Goal: Navigation & Orientation: Understand site structure

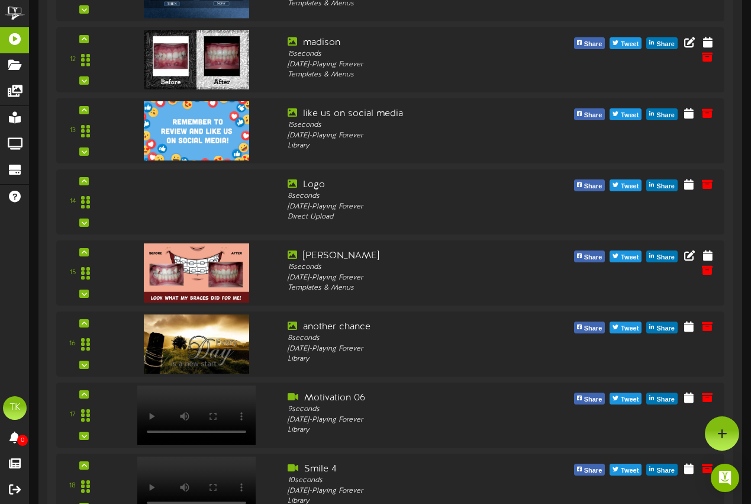
scroll to position [1042, 0]
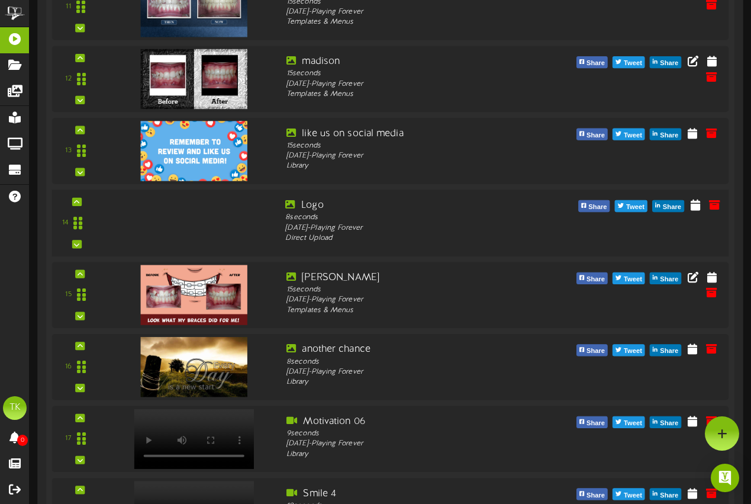
click at [182, 224] on div at bounding box center [190, 211] width 139 height 60
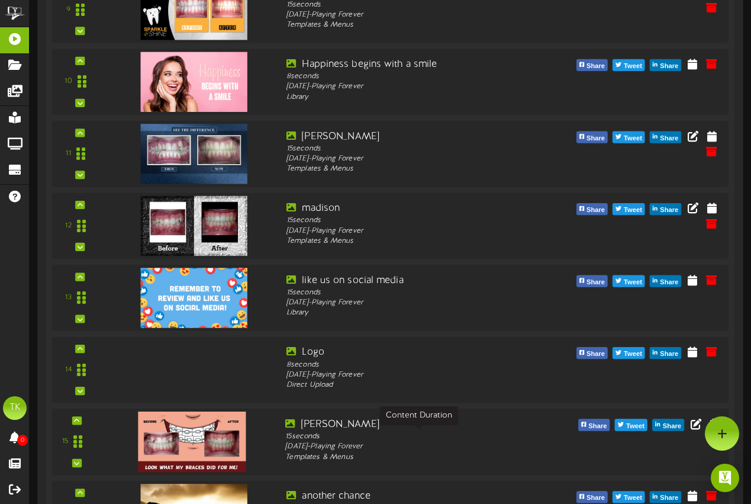
scroll to position [746, 0]
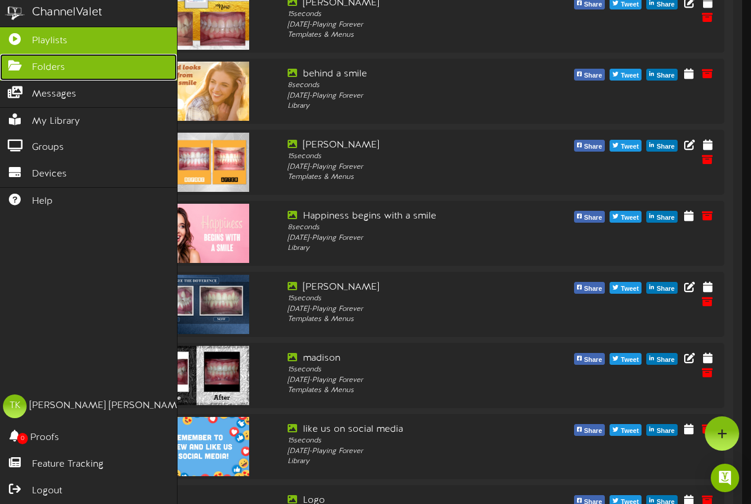
click at [56, 61] on span "Folders" at bounding box center [48, 68] width 33 height 14
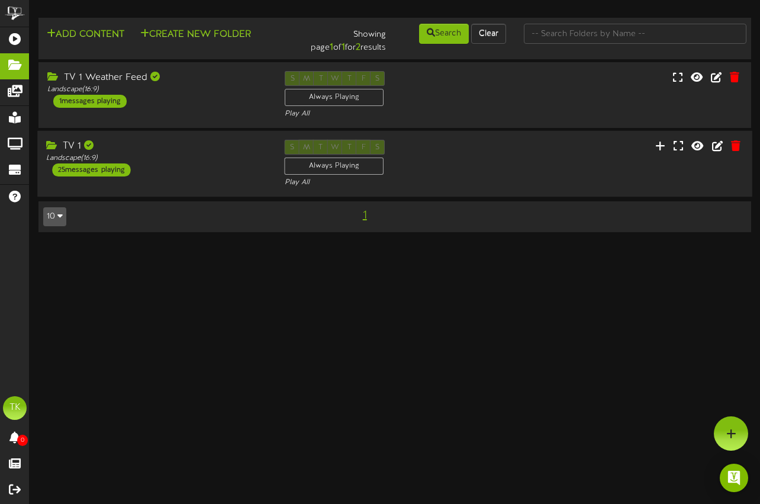
click at [54, 147] on icon at bounding box center [53, 144] width 14 height 9
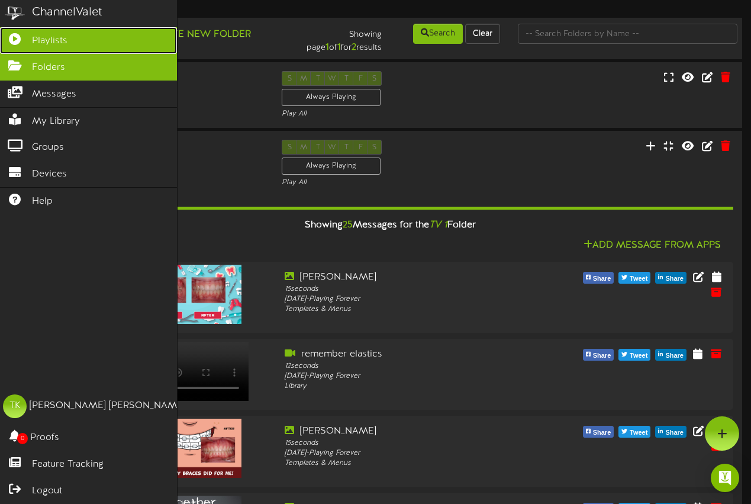
click at [69, 44] on link "Playlists" at bounding box center [88, 40] width 177 height 27
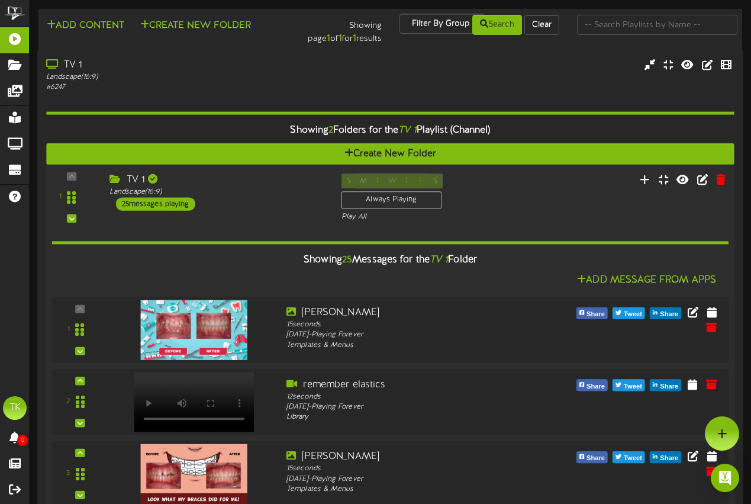
click at [127, 176] on div "TV 1" at bounding box center [216, 180] width 214 height 14
click at [115, 176] on icon at bounding box center [116, 178] width 14 height 9
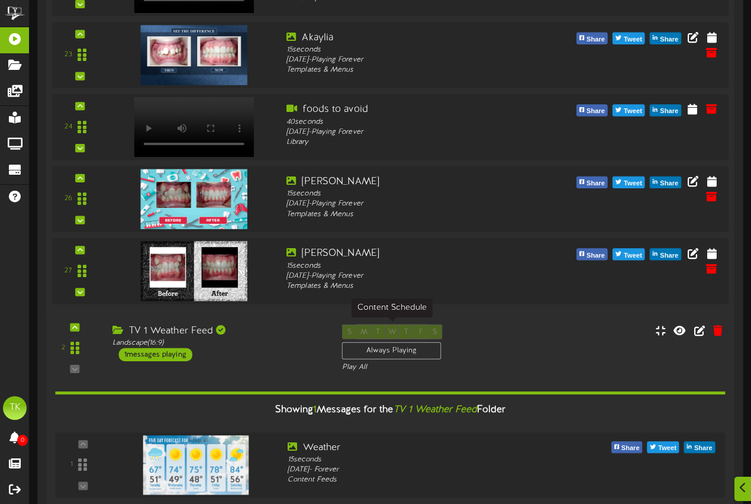
scroll to position [1809, 0]
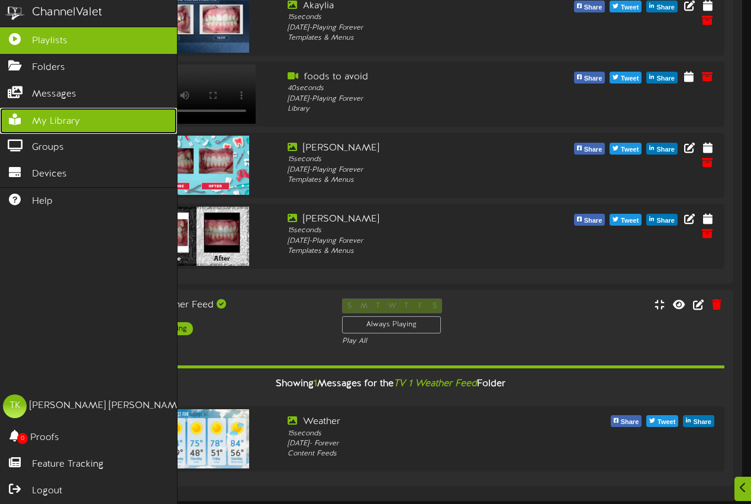
click at [57, 119] on span "My Library" at bounding box center [56, 122] width 48 height 14
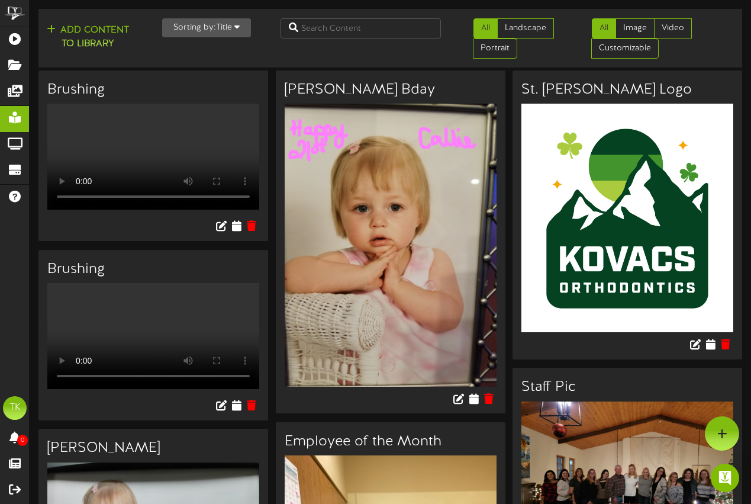
click at [241, 28] on button "Sorting by: Title" at bounding box center [206, 27] width 89 height 19
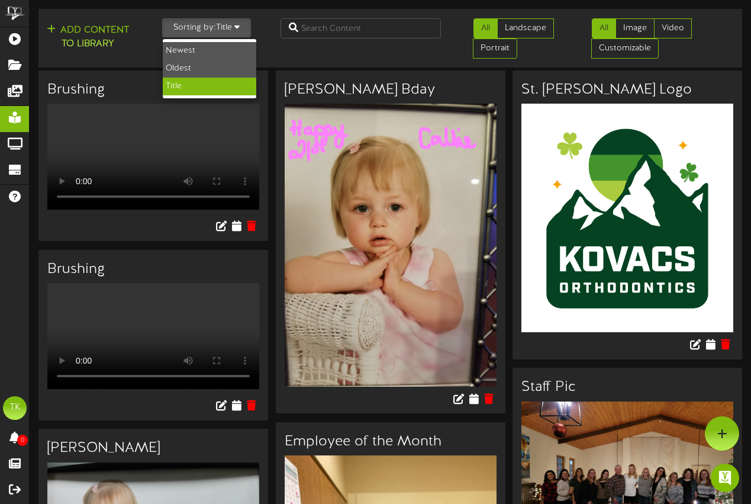
click at [241, 28] on button "Sorting by: Title" at bounding box center [206, 27] width 89 height 19
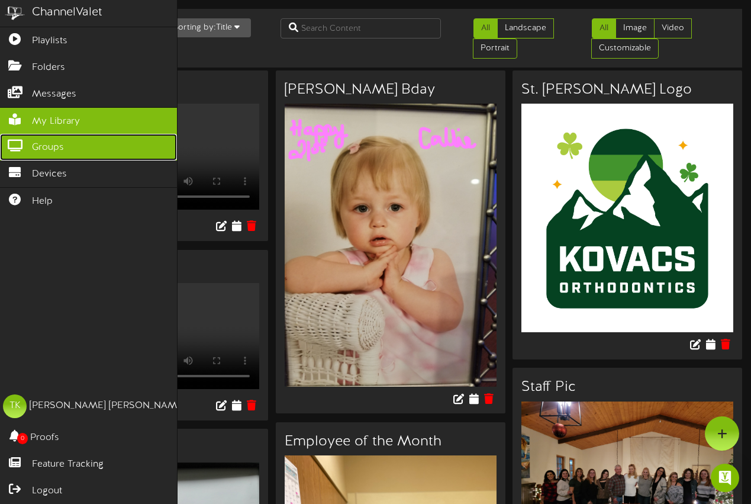
click at [46, 141] on span "Groups" at bounding box center [48, 148] width 32 height 14
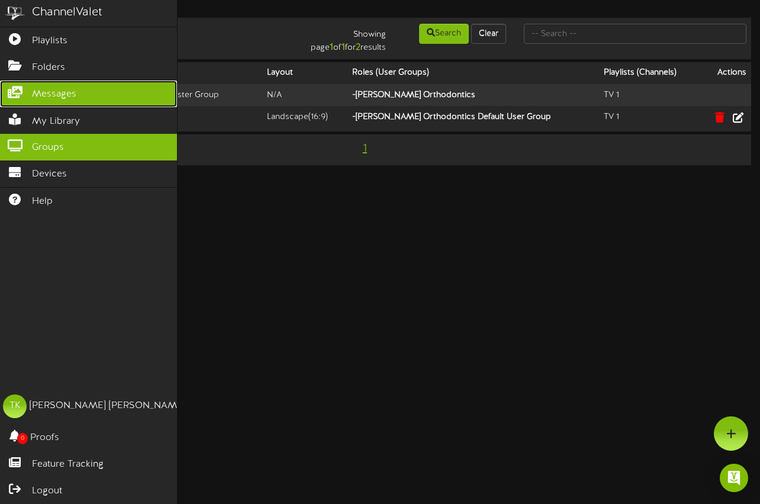
click at [70, 90] on span "Messages" at bounding box center [54, 95] width 44 height 14
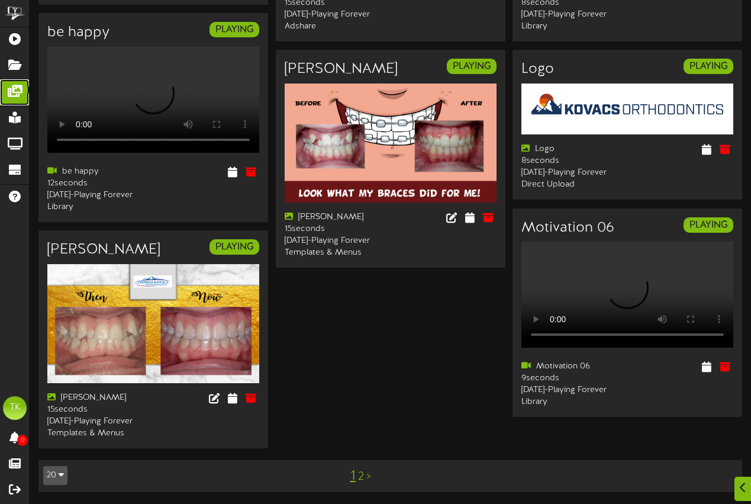
scroll to position [1303, 0]
click at [362, 479] on link "2" at bounding box center [361, 476] width 6 height 13
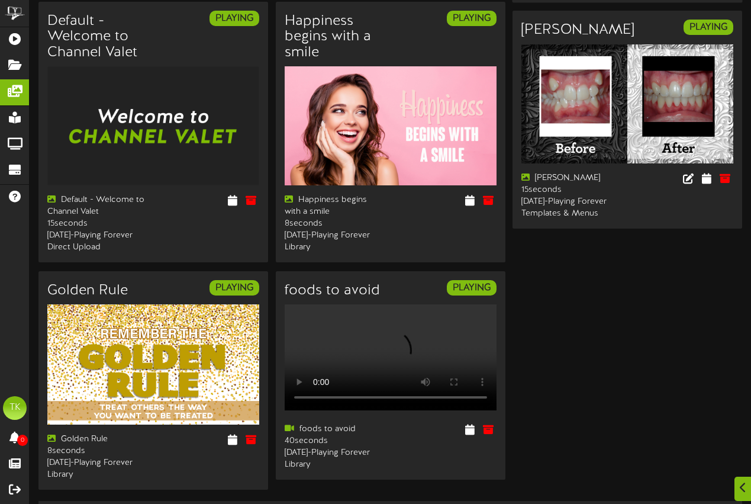
scroll to position [380, 0]
